Goal: Transaction & Acquisition: Purchase product/service

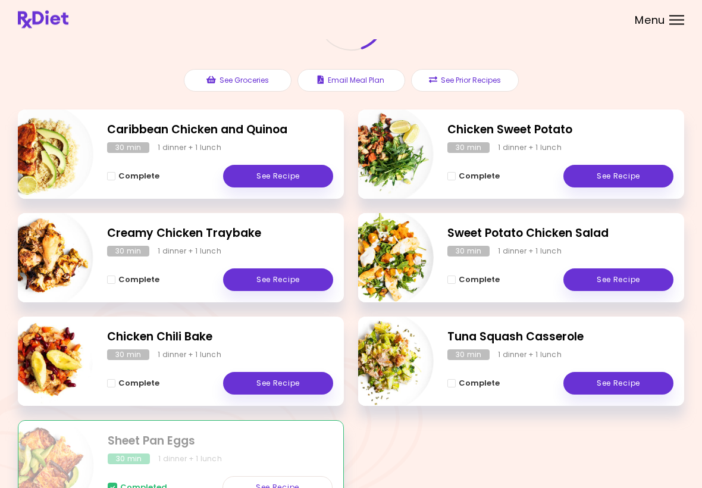
scroll to position [110, 0]
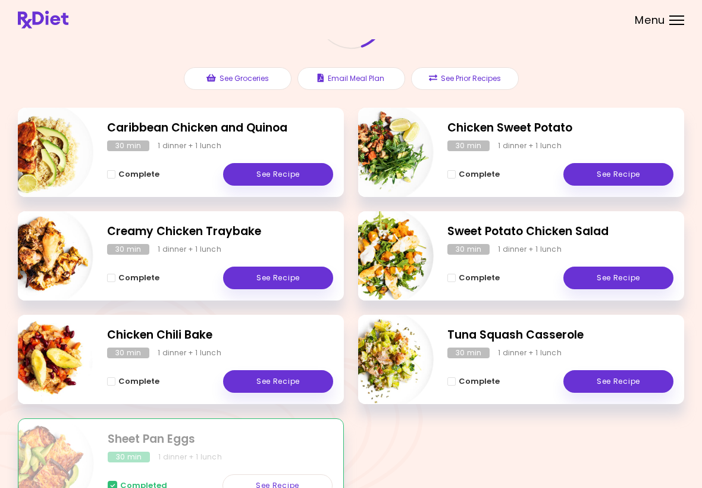
click at [279, 385] on link "See Recipe" at bounding box center [278, 381] width 110 height 23
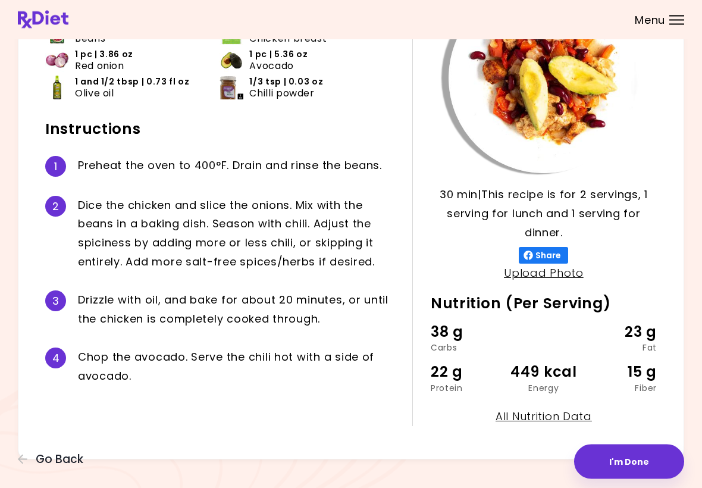
scroll to position [127, 0]
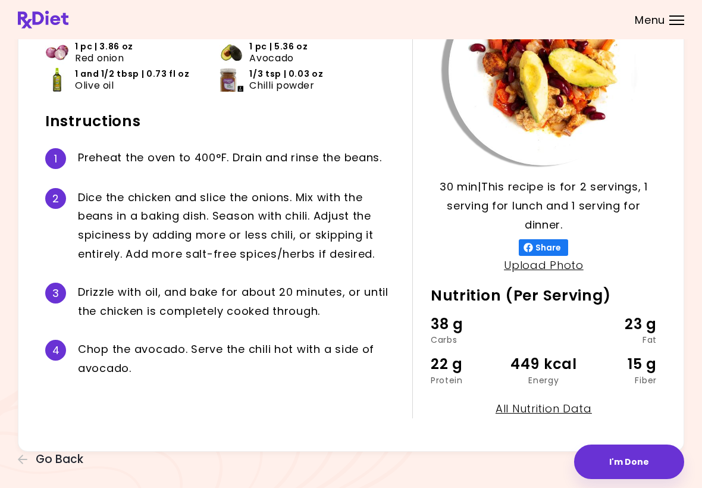
click at [644, 470] on button "I'm Done" at bounding box center [629, 461] width 110 height 34
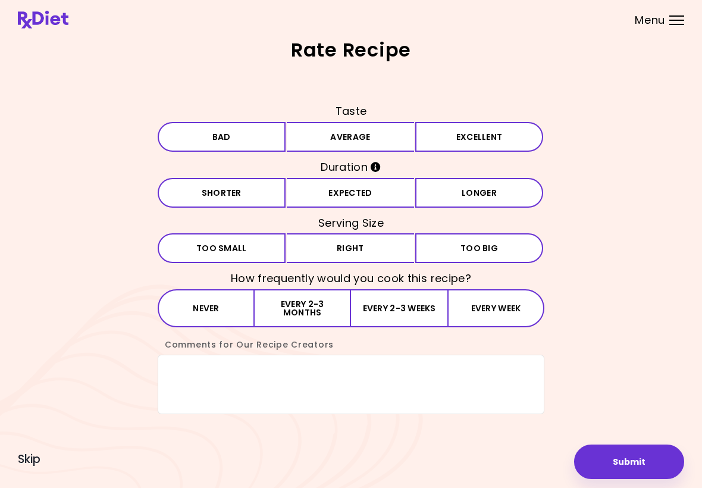
click at [460, 139] on button "Excellent" at bounding box center [479, 137] width 128 height 30
click at [378, 199] on button "Expected" at bounding box center [351, 193] width 128 height 30
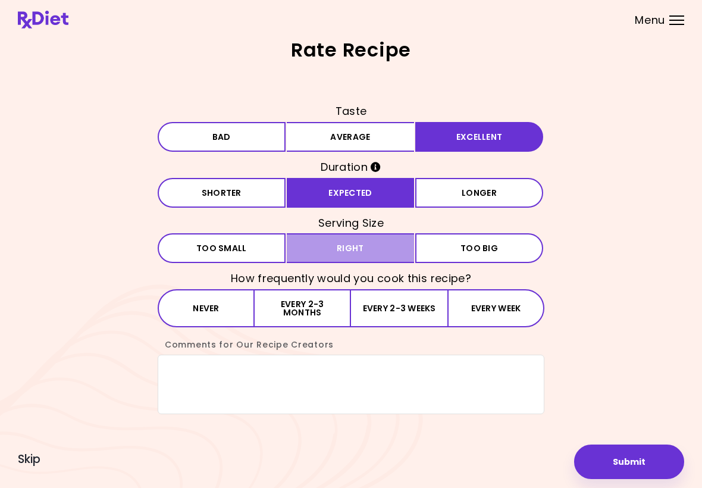
click at [372, 253] on button "Right" at bounding box center [351, 248] width 128 height 30
click at [194, 376] on textarea "Comments for Our Recipe Creators" at bounding box center [351, 384] width 387 height 59
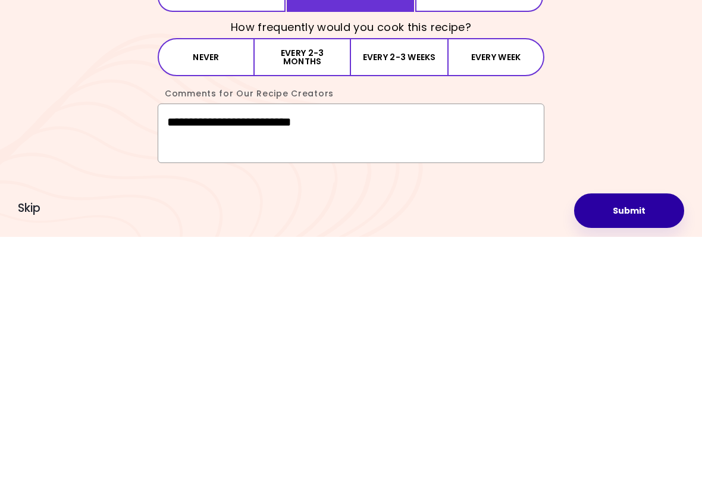
type textarea "**********"
click at [625, 444] on button "Submit" at bounding box center [629, 461] width 110 height 34
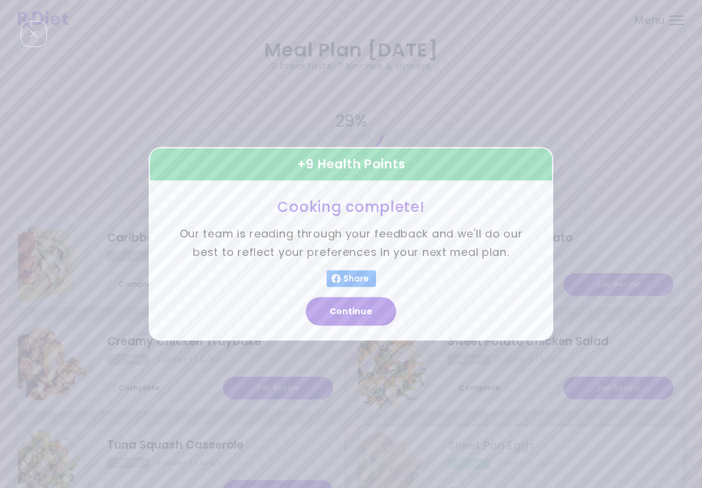
click at [355, 315] on button "Continue" at bounding box center [351, 311] width 90 height 29
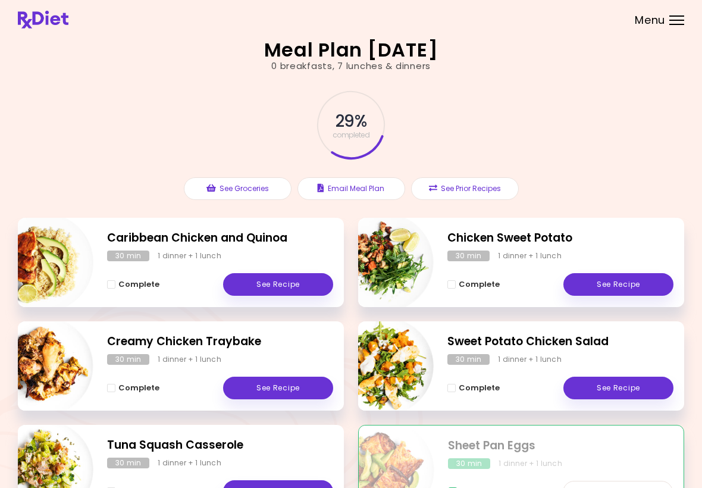
click at [293, 284] on link "See Recipe" at bounding box center [278, 284] width 110 height 23
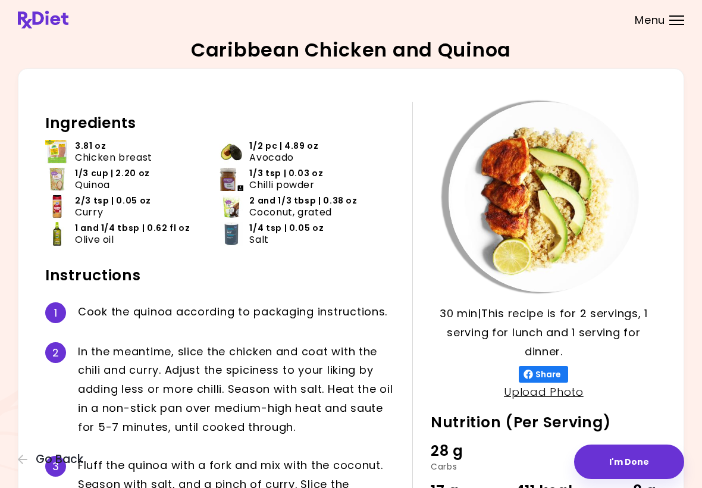
click at [634, 458] on button "I'm Done" at bounding box center [629, 461] width 110 height 34
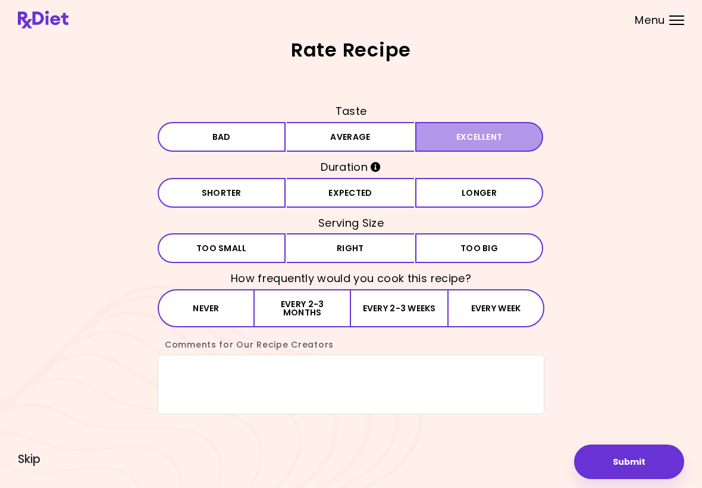
click at [480, 134] on button "Excellent" at bounding box center [479, 137] width 128 height 30
click at [374, 192] on button "Expected" at bounding box center [351, 193] width 128 height 30
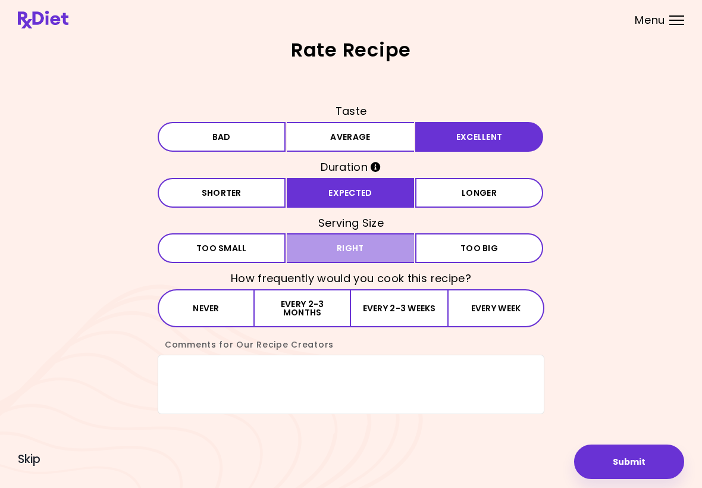
click at [365, 250] on button "Right" at bounding box center [351, 248] width 128 height 30
click at [359, 314] on button "Every 2-3 weeks" at bounding box center [399, 308] width 96 height 38
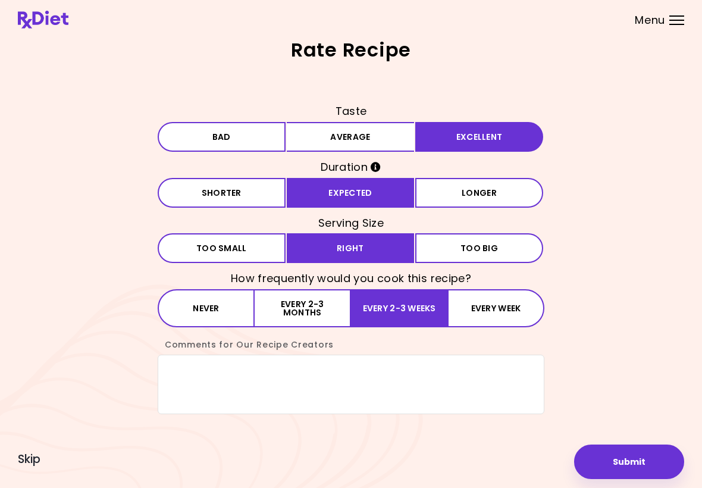
click at [328, 312] on button "Every 2-3 months" at bounding box center [303, 308] width 96 height 38
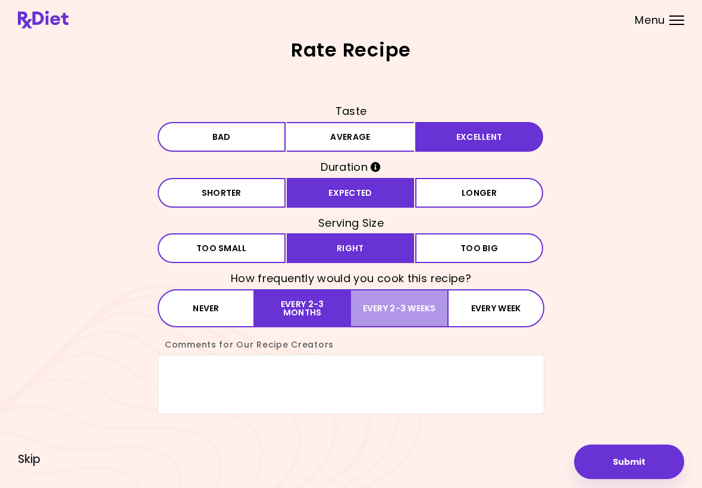
click at [366, 316] on button "Every 2-3 weeks" at bounding box center [399, 308] width 96 height 38
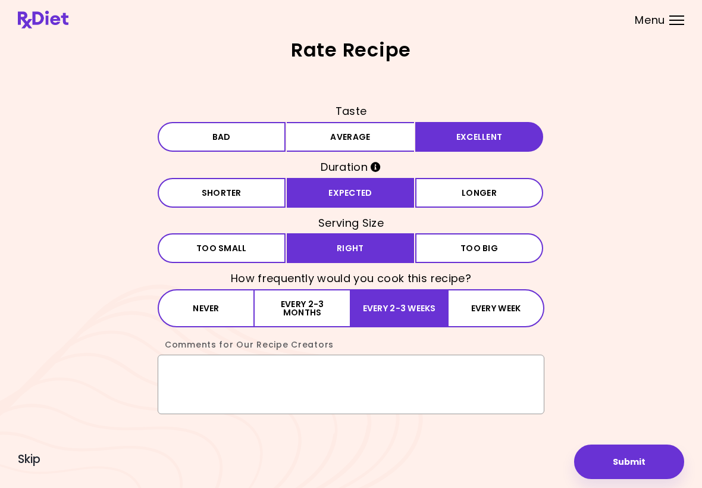
click at [199, 368] on textarea "Comments for Our Recipe Creators" at bounding box center [351, 384] width 387 height 59
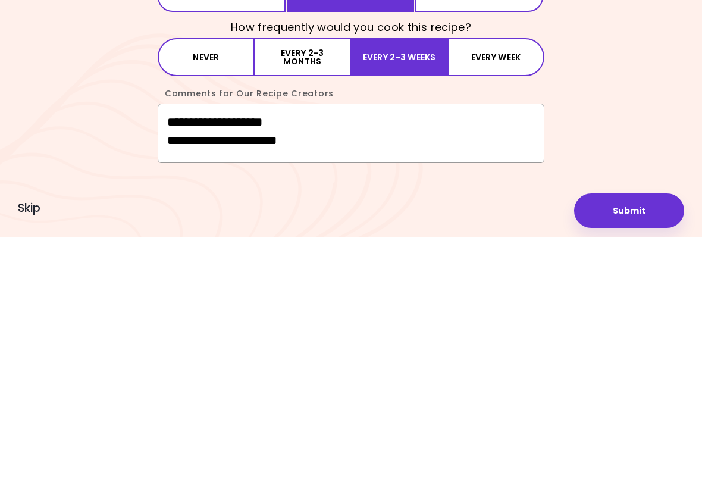
type textarea "**********"
click at [631, 444] on button "Submit" at bounding box center [629, 461] width 110 height 34
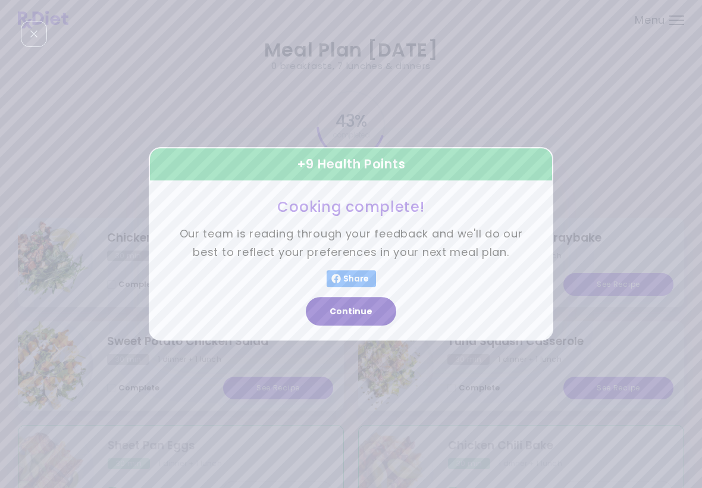
click at [364, 312] on button "Continue" at bounding box center [351, 311] width 90 height 29
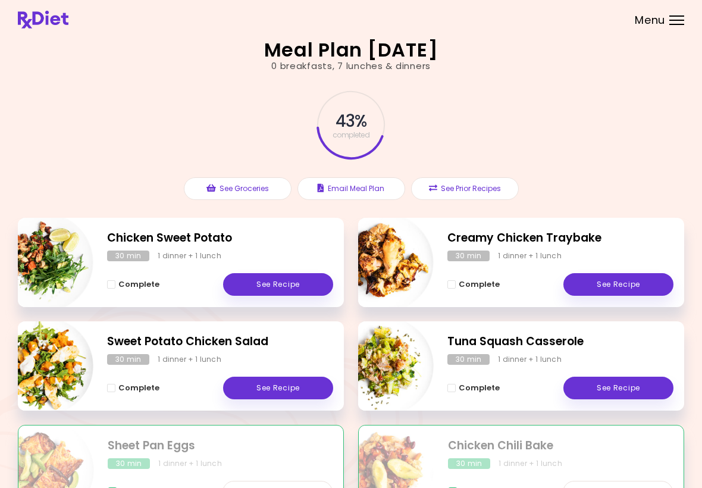
click at [583, 139] on div "43 % completed See Groceries Email Meal Plan See Prior Recipes" at bounding box center [351, 145] width 666 height 145
click at [672, 24] on div at bounding box center [676, 24] width 15 height 1
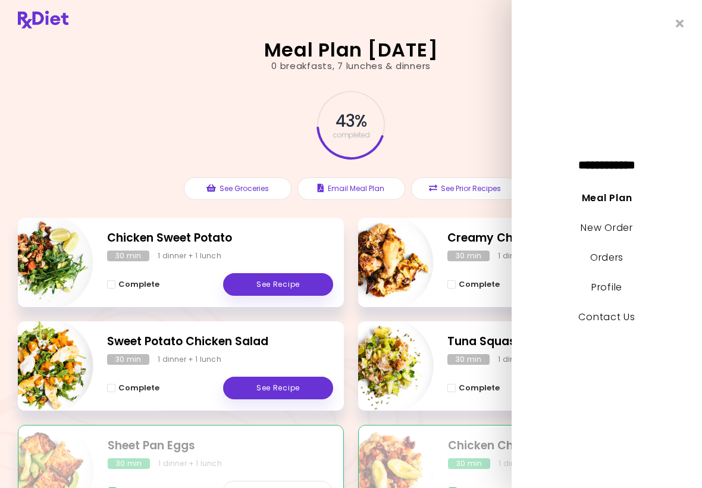
click at [620, 199] on link "Meal Plan" at bounding box center [607, 198] width 50 height 14
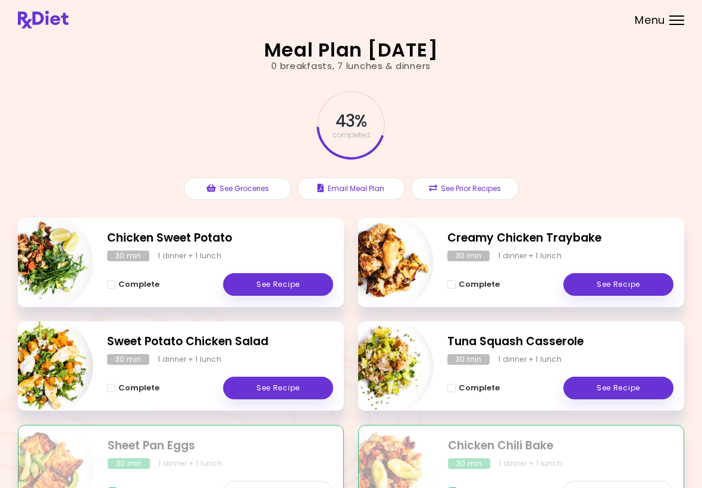
click at [677, 23] on div "Menu" at bounding box center [676, 20] width 15 height 10
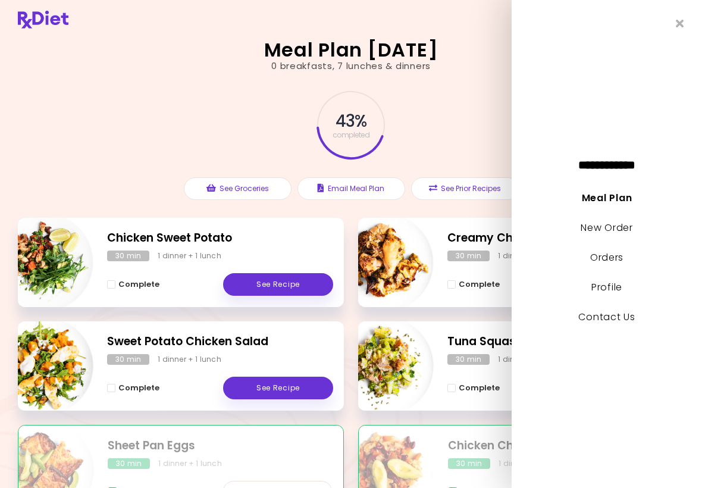
click at [619, 233] on link "New Order" at bounding box center [607, 228] width 52 height 14
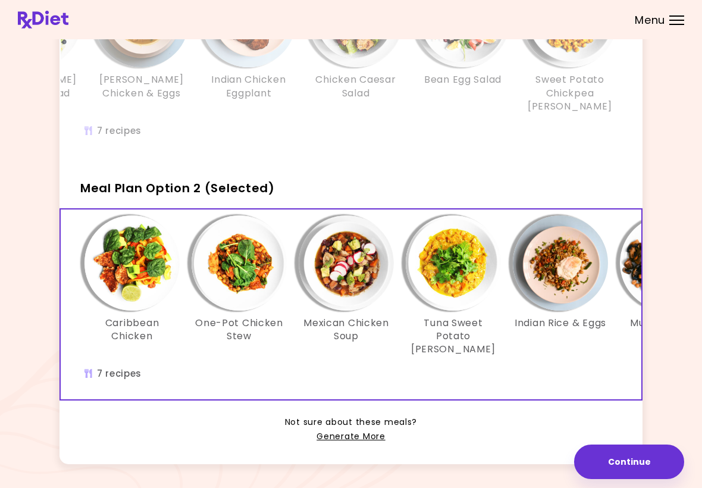
click at [369, 429] on link "Generate More" at bounding box center [350, 436] width 68 height 14
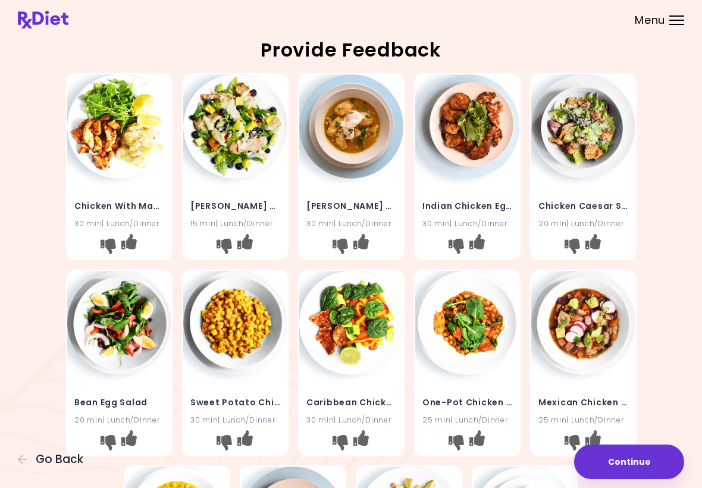
click at [341, 244] on icon "I don't like this recipe" at bounding box center [339, 246] width 15 height 15
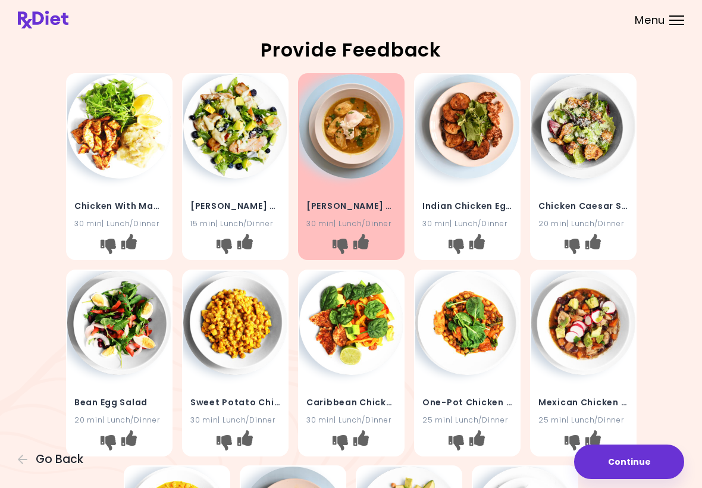
click at [571, 246] on icon "I don't like this recipe" at bounding box center [571, 246] width 15 height 15
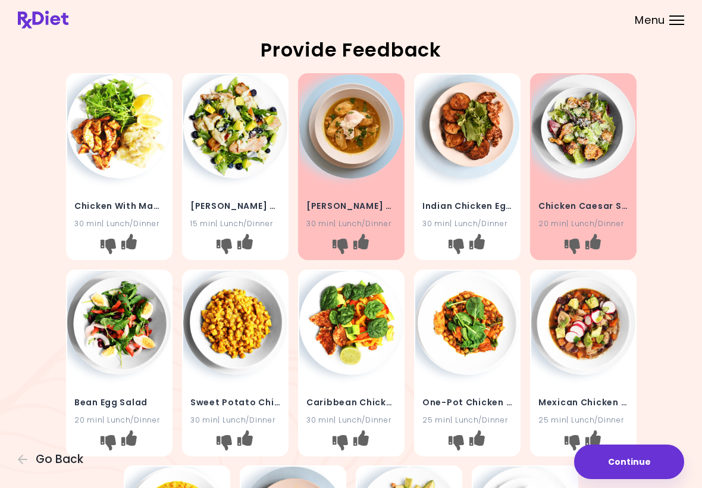
click at [112, 438] on icon "I don't like this recipe" at bounding box center [107, 441] width 15 height 15
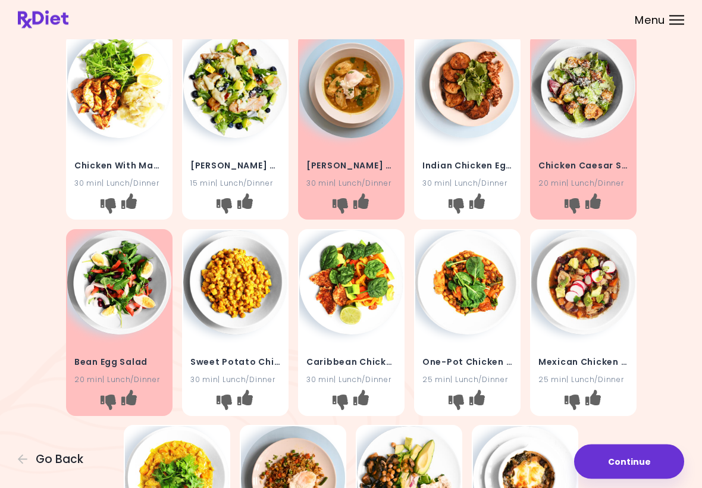
scroll to position [39, 0]
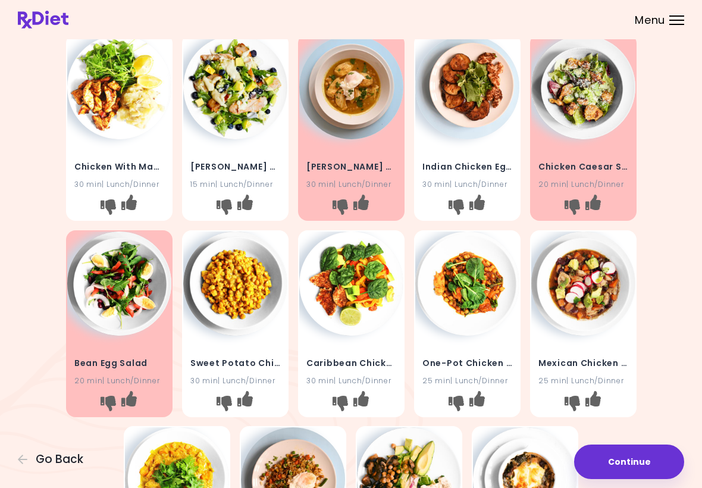
click at [228, 203] on icon "I don't like this recipe" at bounding box center [223, 206] width 15 height 15
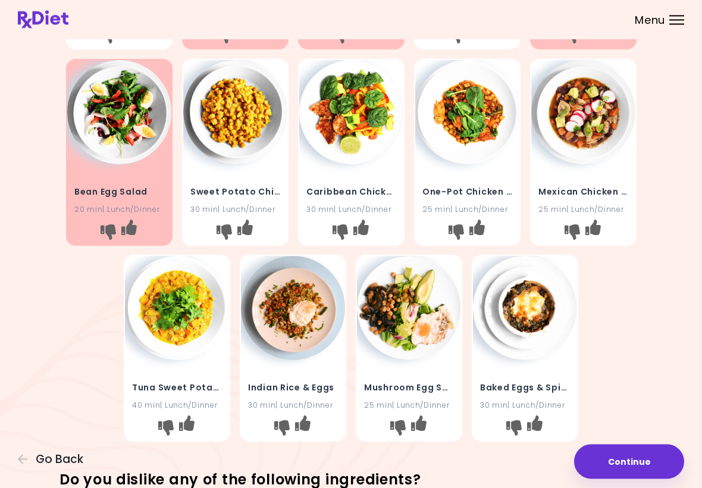
scroll to position [211, 0]
click at [516, 425] on icon "I don't like this recipe" at bounding box center [513, 427] width 15 height 15
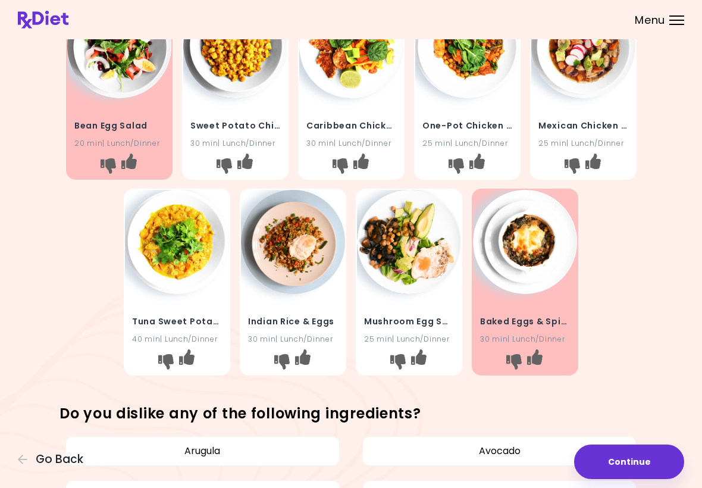
scroll to position [276, 0]
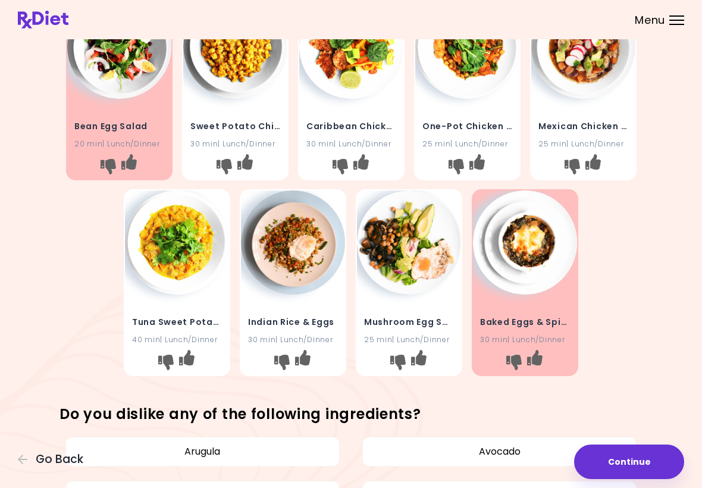
click at [166, 366] on icon "I don't like this recipe" at bounding box center [165, 362] width 15 height 15
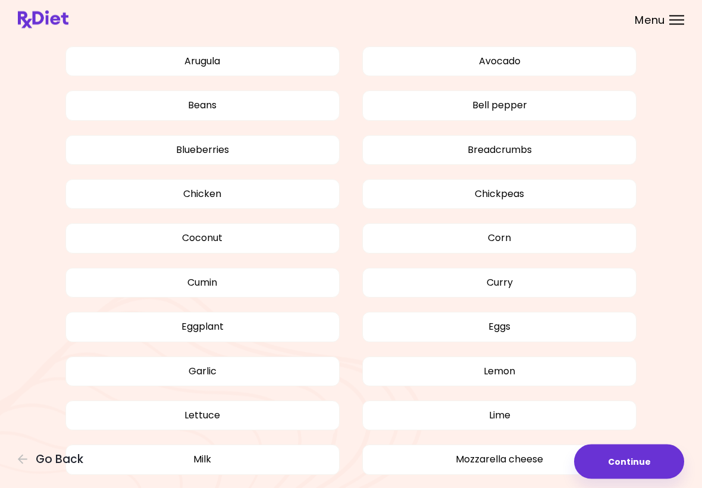
click at [504, 280] on button "Curry" at bounding box center [499, 283] width 274 height 30
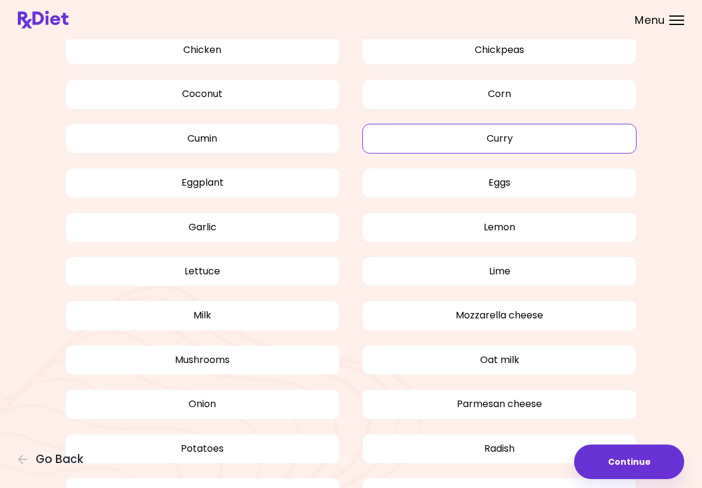
scroll to position [810, 0]
click at [305, 269] on button "Lettuce" at bounding box center [202, 271] width 274 height 30
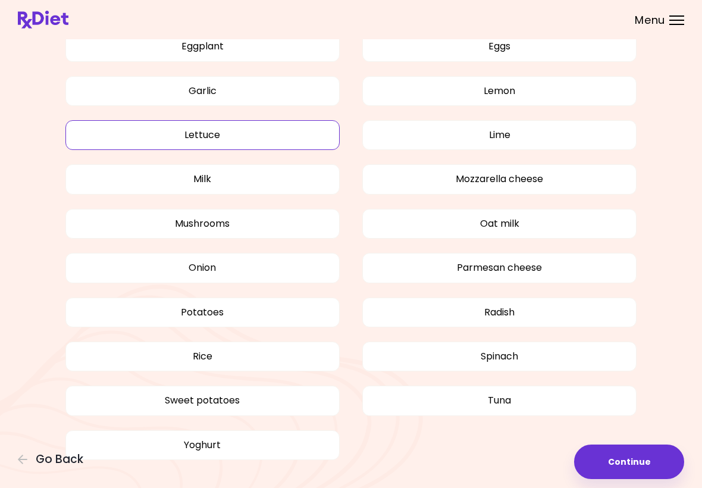
scroll to position [948, 0]
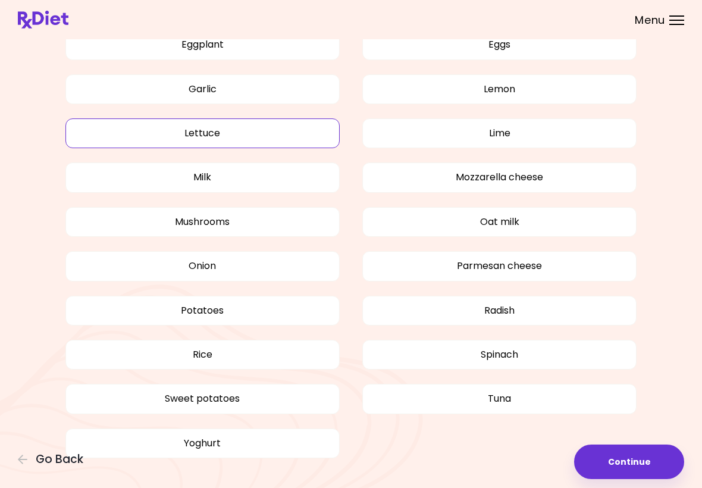
click at [524, 305] on button "Radish" at bounding box center [499, 311] width 274 height 30
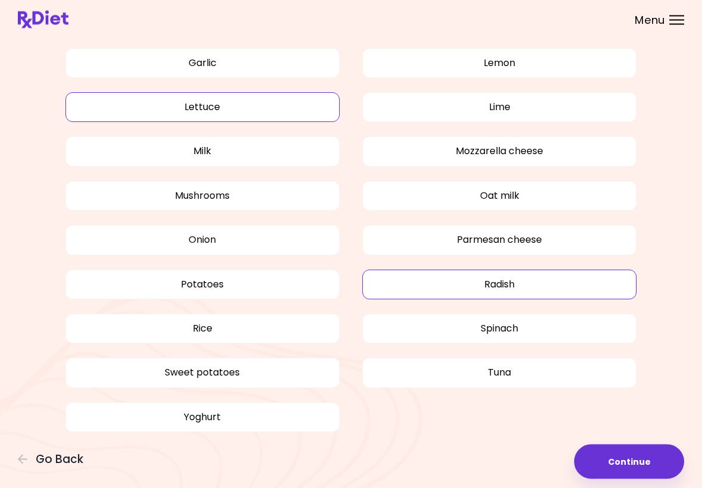
scroll to position [974, 0]
click at [505, 375] on button "Tuna" at bounding box center [499, 372] width 274 height 30
click at [623, 463] on button "Continue" at bounding box center [629, 461] width 110 height 34
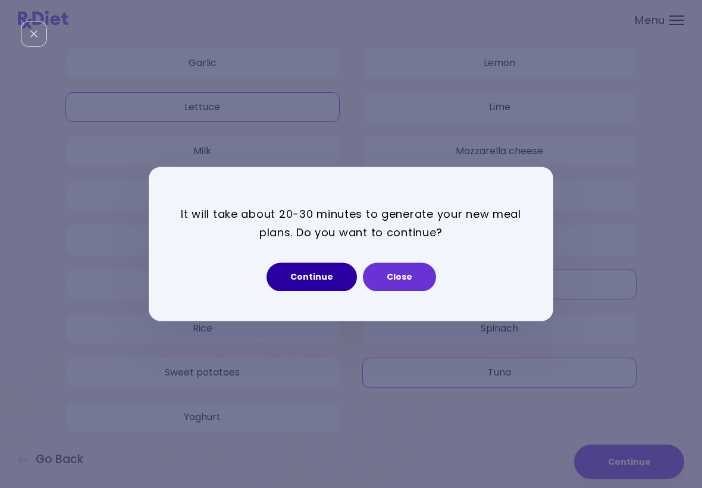
click at [313, 278] on button "Continue" at bounding box center [311, 277] width 90 height 29
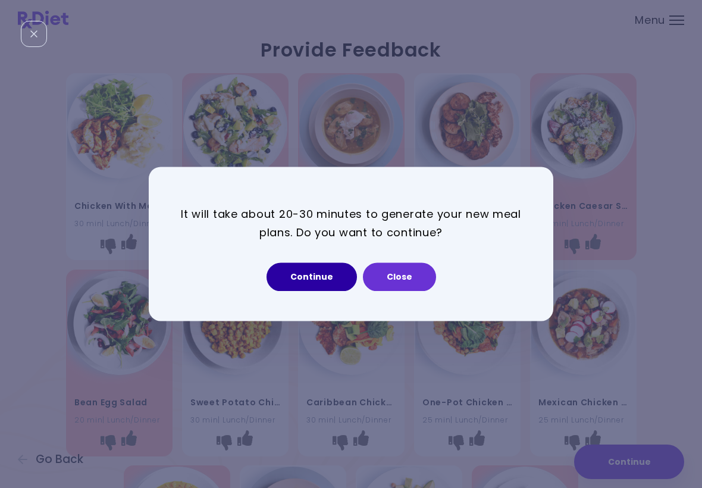
select select "*"
